Goal: Use online tool/utility: Utilize a website feature to perform a specific function

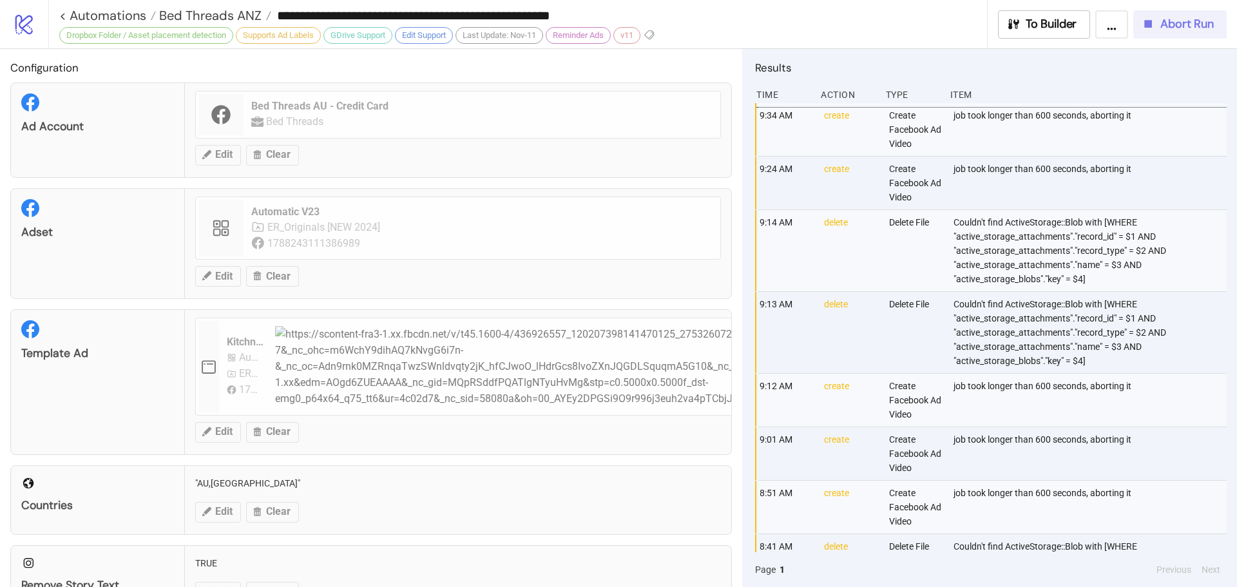
click at [1171, 17] on span "Abort Run" at bounding box center [1187, 24] width 53 height 15
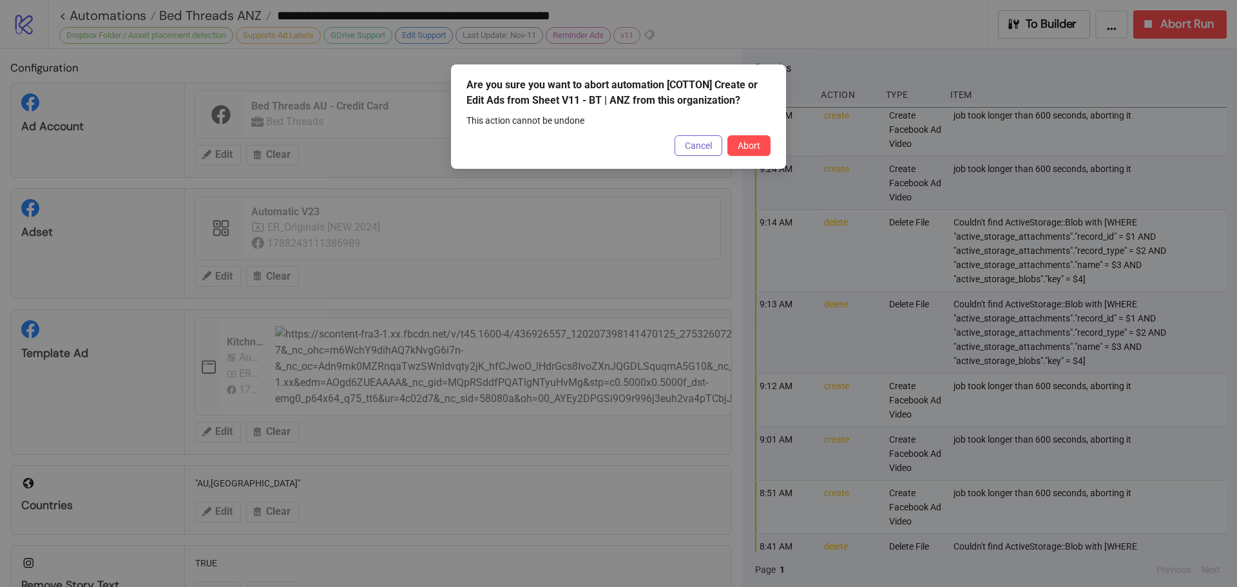
click at [691, 144] on span "Cancel" at bounding box center [698, 145] width 27 height 10
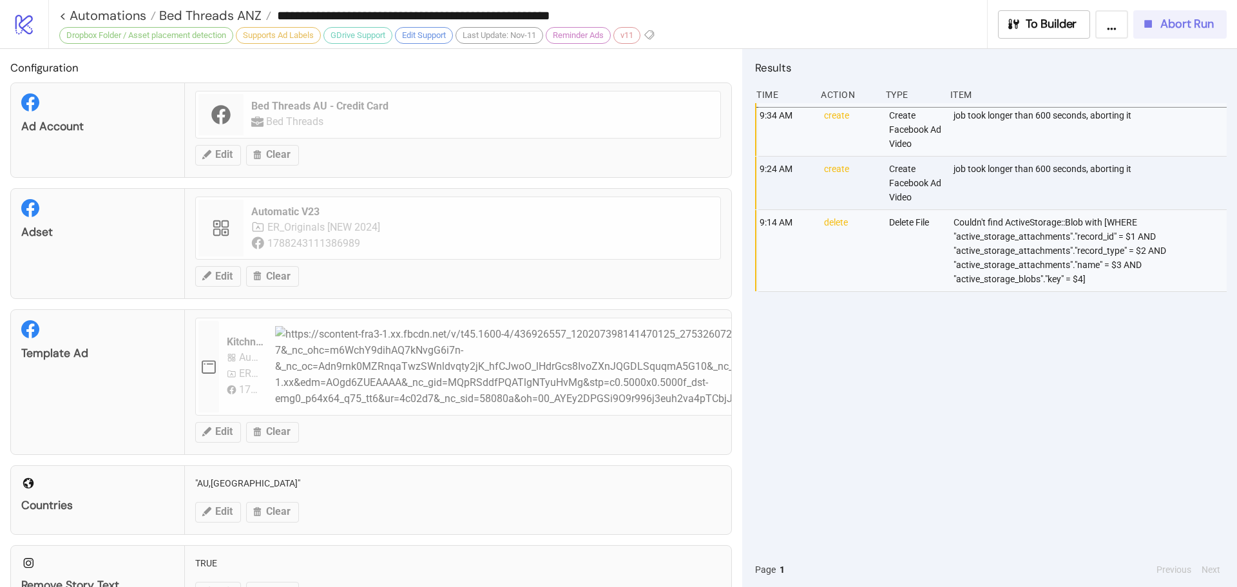
click at [1179, 30] on span "Abort Run" at bounding box center [1187, 24] width 53 height 15
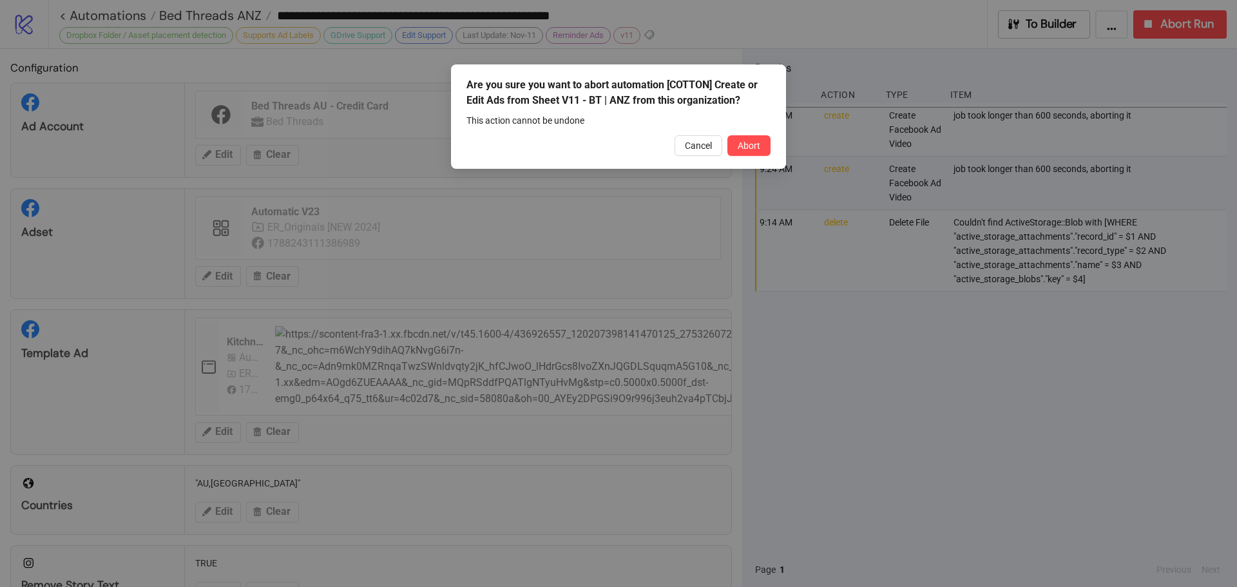
click at [758, 148] on span "Abort" at bounding box center [749, 145] width 23 height 10
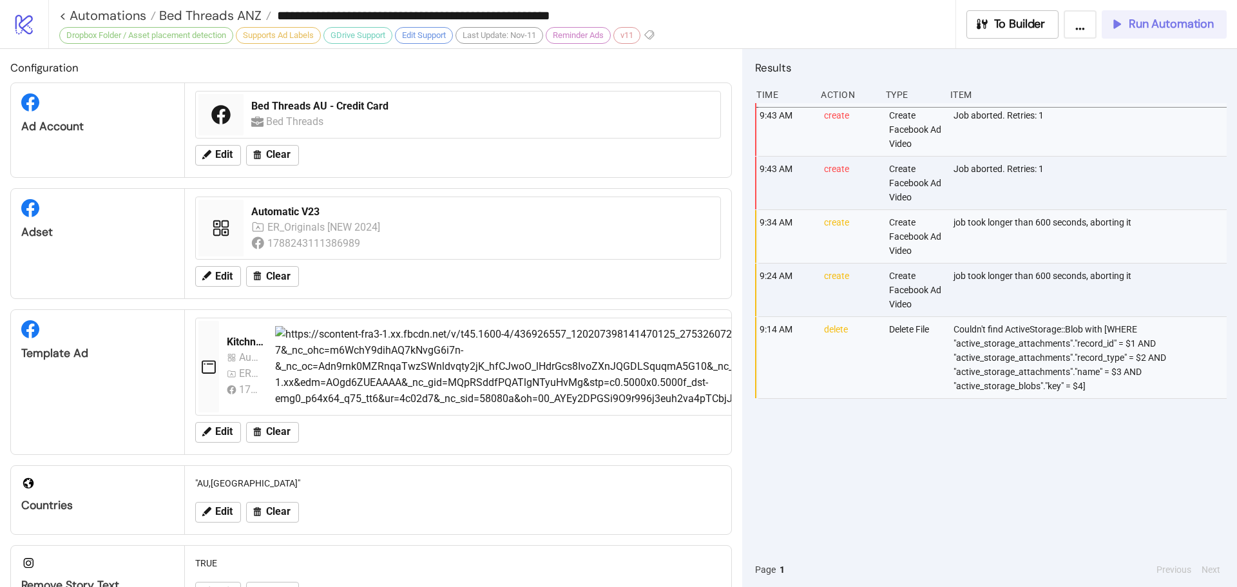
click at [1138, 24] on span "Run Automation" at bounding box center [1171, 24] width 85 height 15
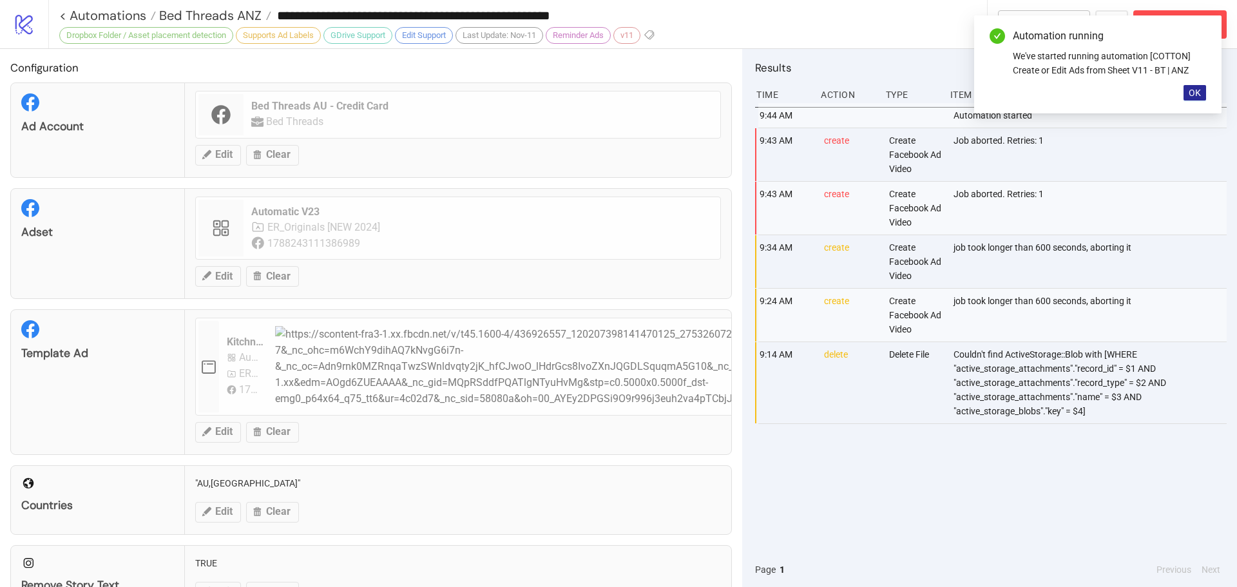
click at [1190, 92] on span "OK" at bounding box center [1195, 93] width 12 height 10
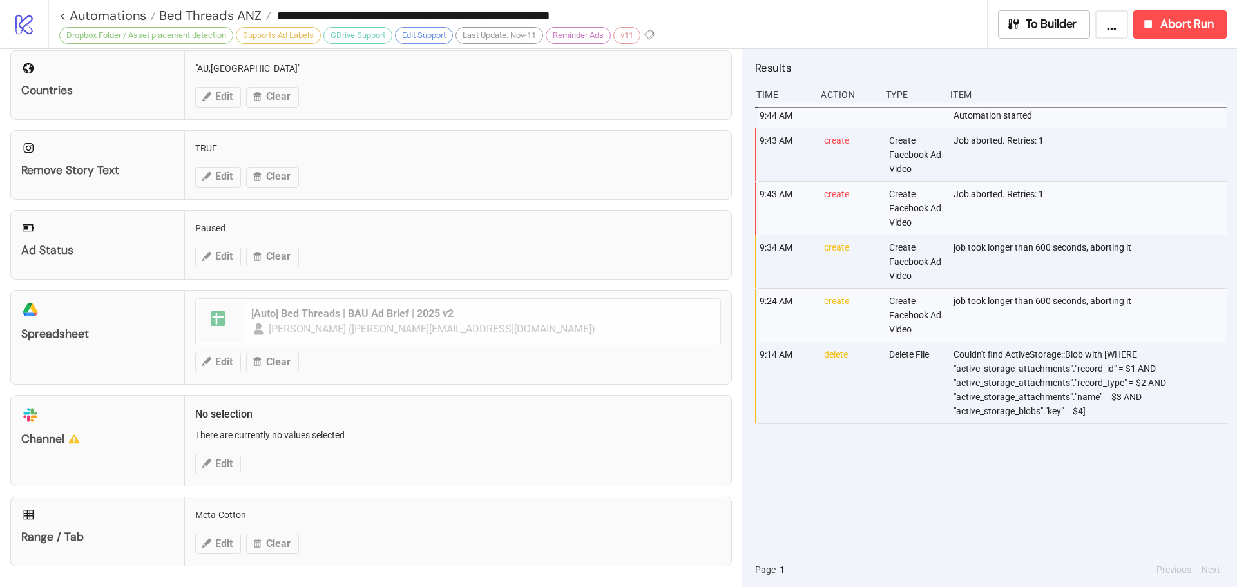
scroll to position [93, 0]
